Goal: Navigation & Orientation: Find specific page/section

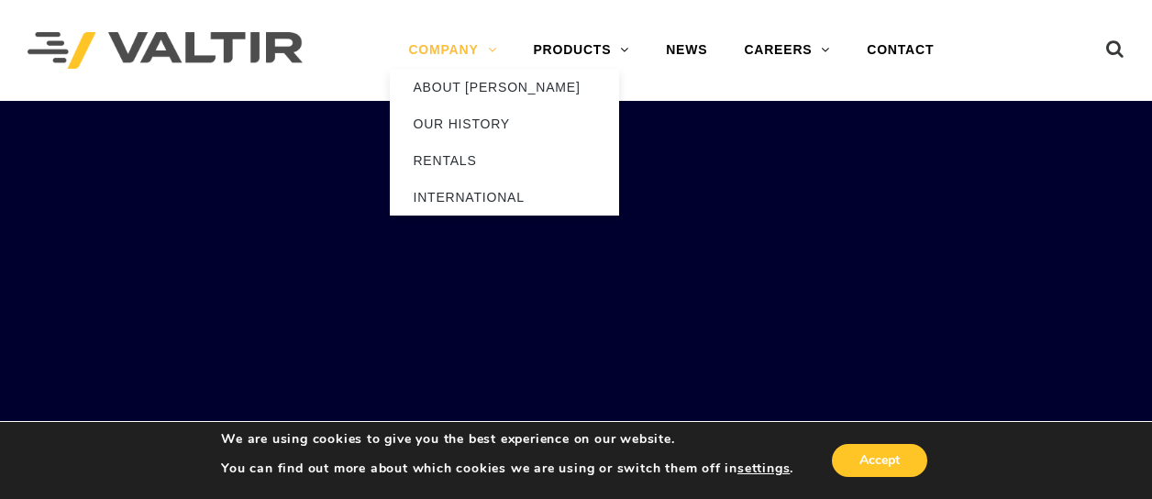
click at [439, 55] on link "COMPANY" at bounding box center [452, 50] width 125 height 37
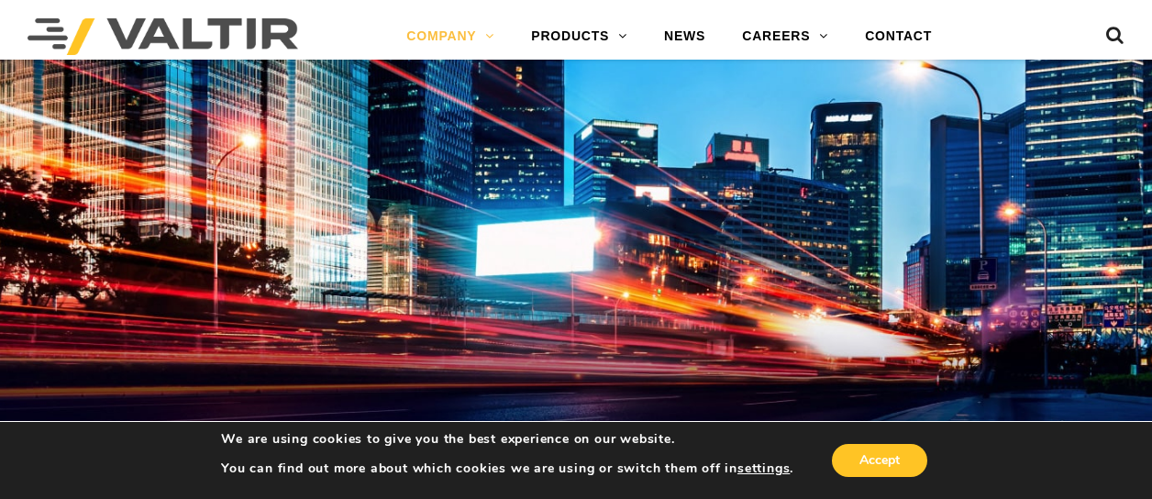
scroll to position [1743, 0]
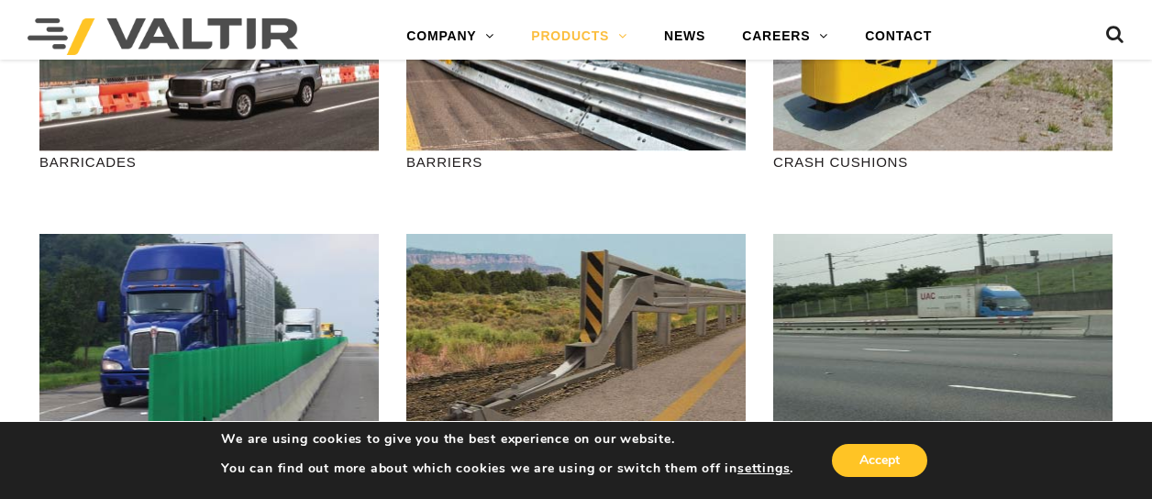
scroll to position [275, 0]
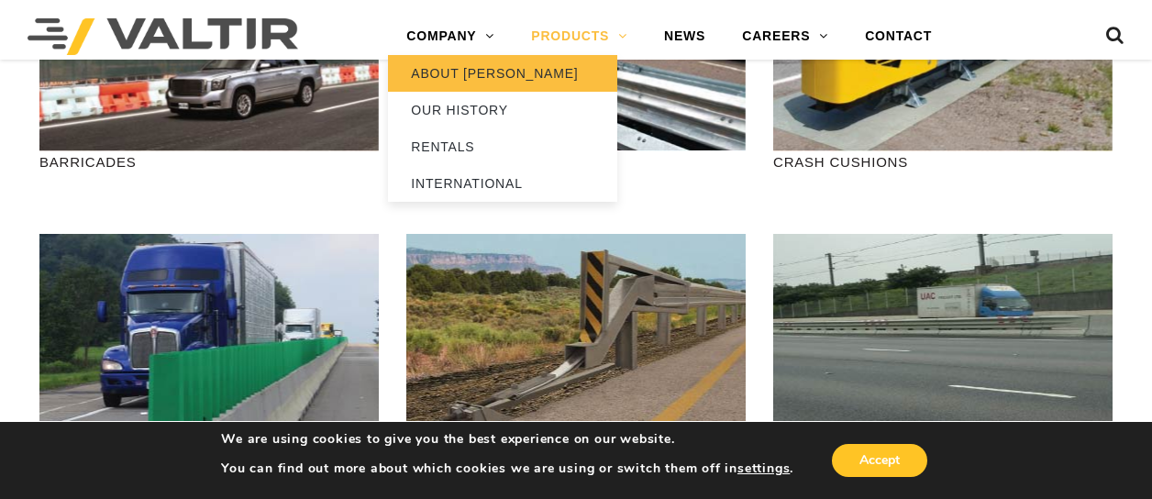
click at [440, 61] on link "ABOUT [PERSON_NAME]" at bounding box center [502, 73] width 229 height 37
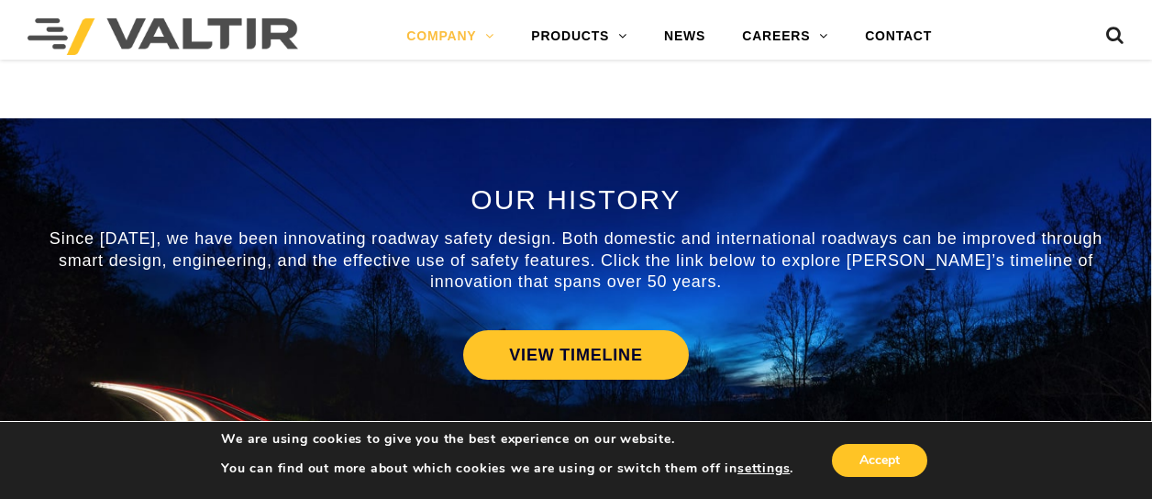
scroll to position [917, 0]
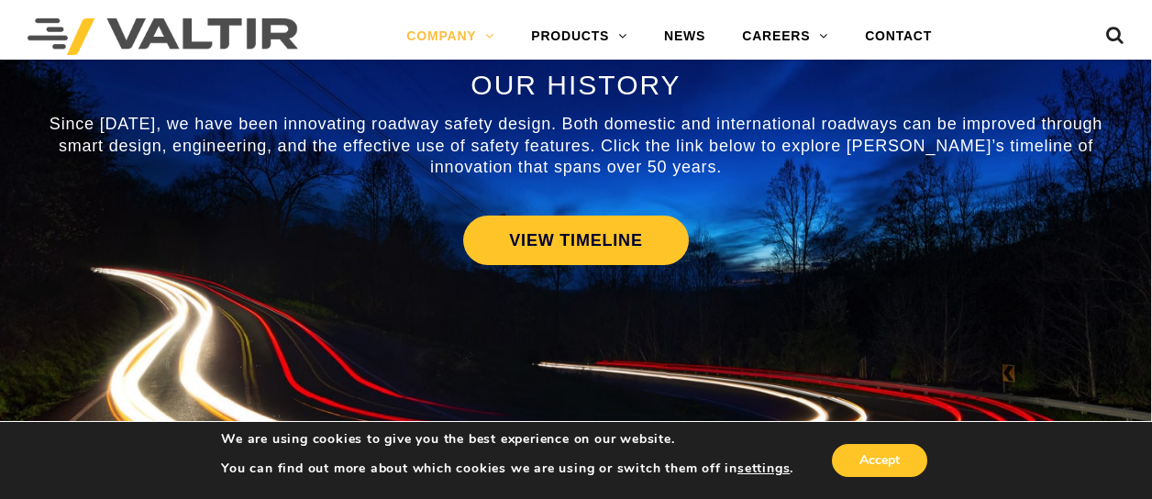
click at [193, 38] on img at bounding box center [163, 36] width 271 height 37
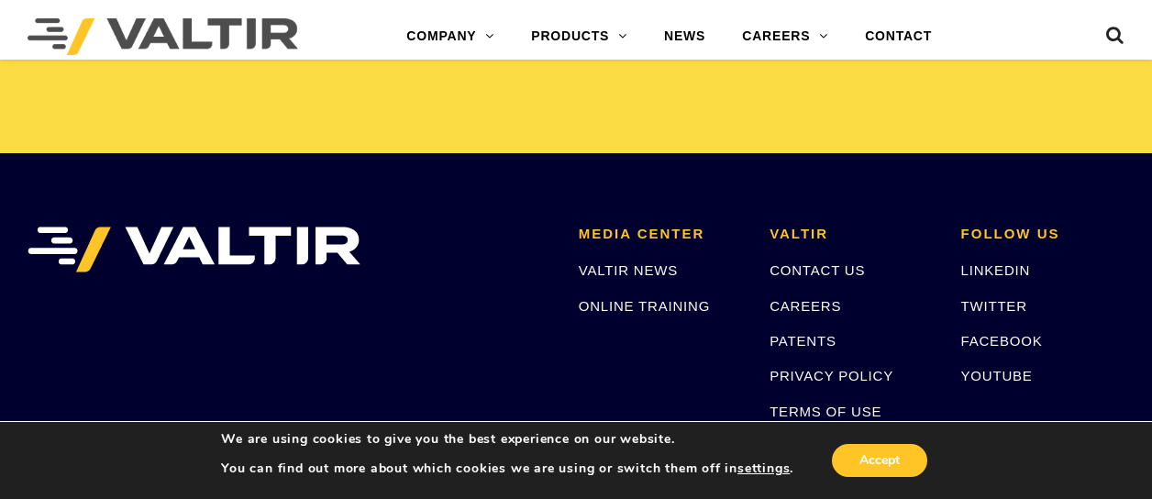
scroll to position [3853, 0]
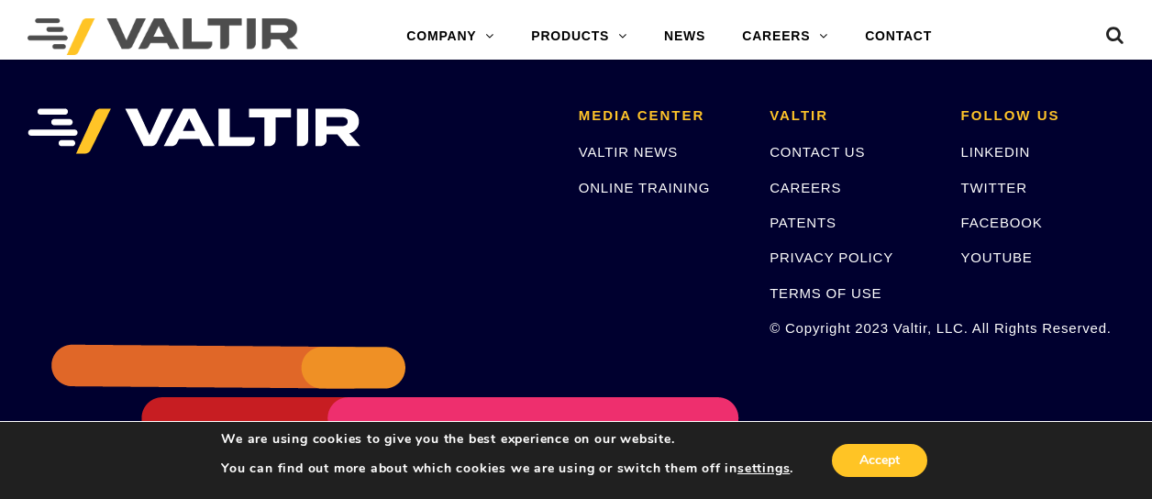
click at [251, 36] on img at bounding box center [163, 36] width 271 height 37
